Goal: Transaction & Acquisition: Purchase product/service

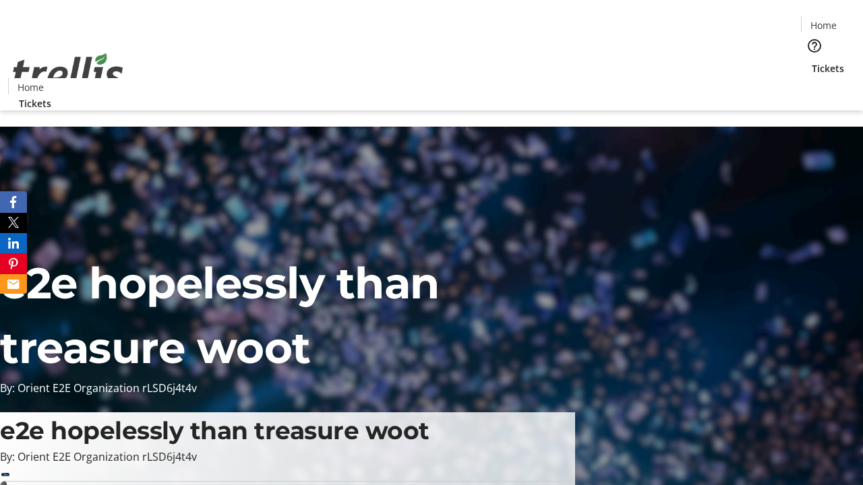
click at [812, 61] on span "Tickets" at bounding box center [828, 68] width 32 height 14
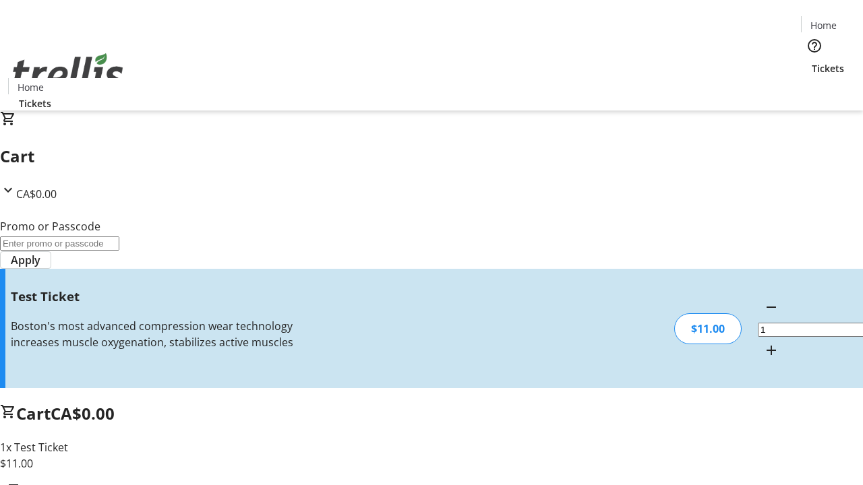
type input "UNLOCK"
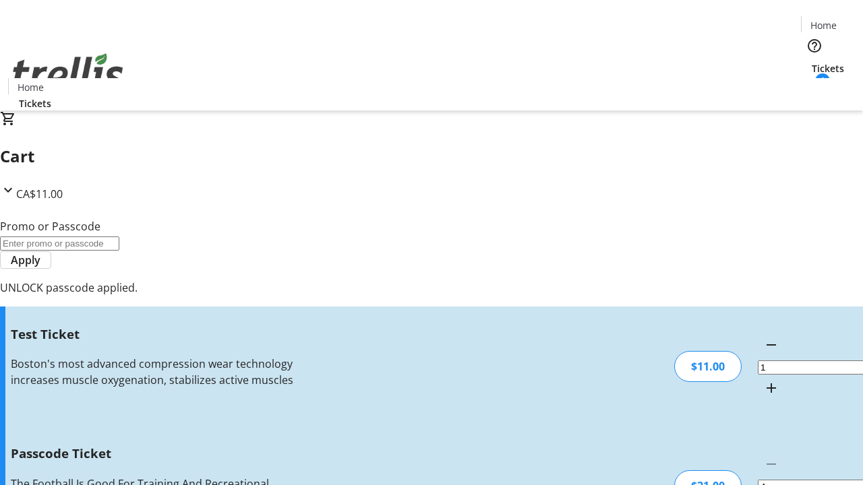
type input "5"
